Goal: Check status: Check status

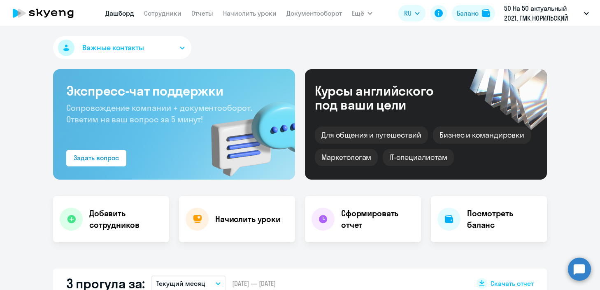
click at [145, 19] on nav "[PERSON_NAME] Отчеты Начислить уроки Документооборот" at bounding box center [223, 13] width 237 height 16
click at [167, 11] on link "Сотрудники" at bounding box center [162, 13] width 37 height 8
select select "30"
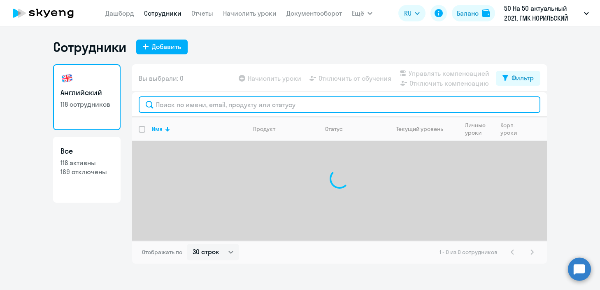
click at [223, 107] on input "text" at bounding box center [340, 104] width 402 height 16
type input "[DEMOGRAPHIC_DATA]"
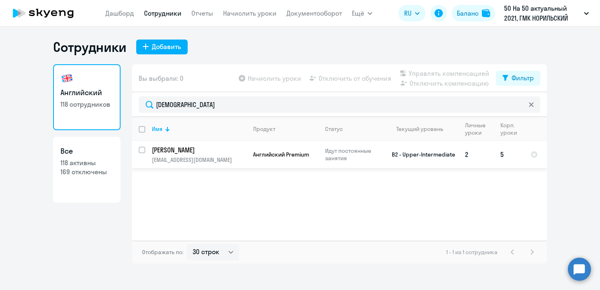
click at [304, 162] on td "Английский Premium" at bounding box center [282, 154] width 72 height 27
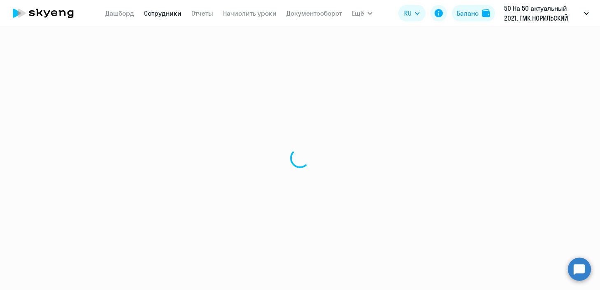
select select "english"
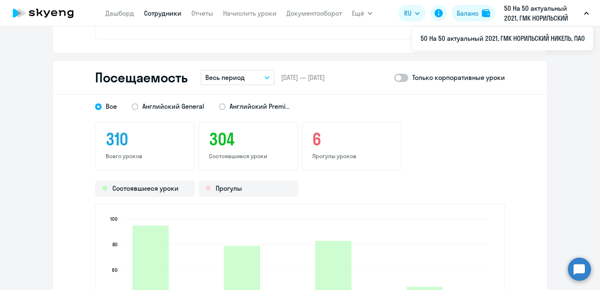
scroll to position [1030, 0]
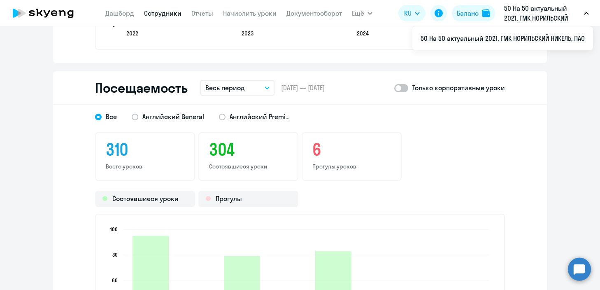
click at [218, 92] on p "Весь период" at bounding box center [225, 88] width 40 height 10
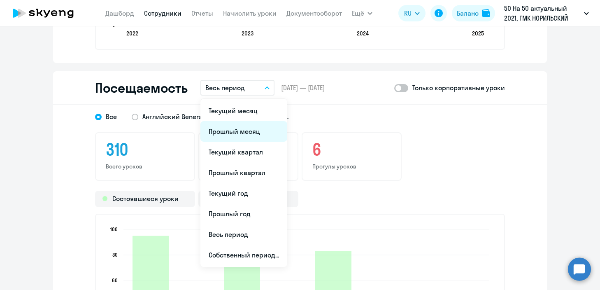
click at [230, 127] on li "Прошлый месяц" at bounding box center [243, 131] width 87 height 21
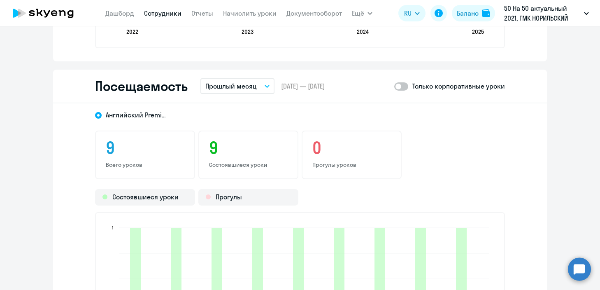
scroll to position [1032, 0]
